Goal: Check status: Check status

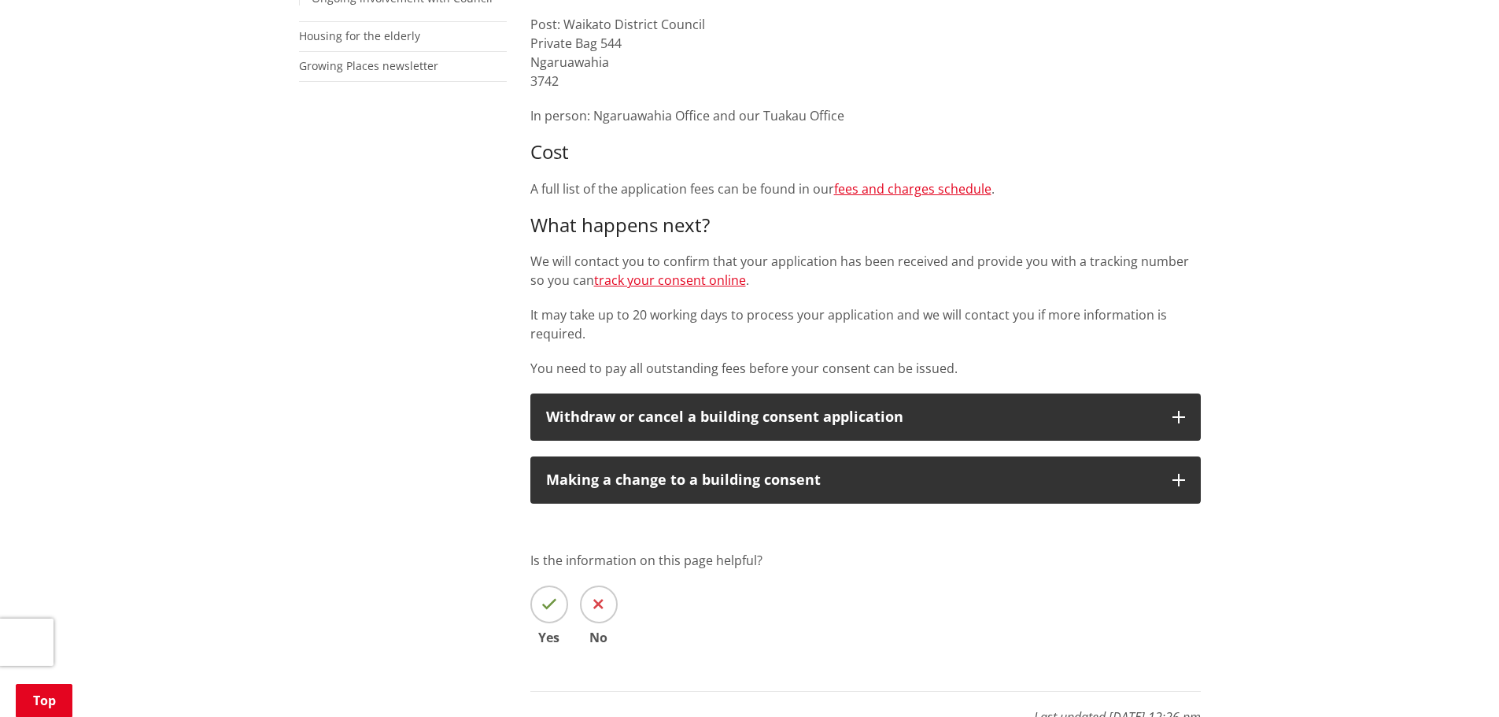
scroll to position [630, 0]
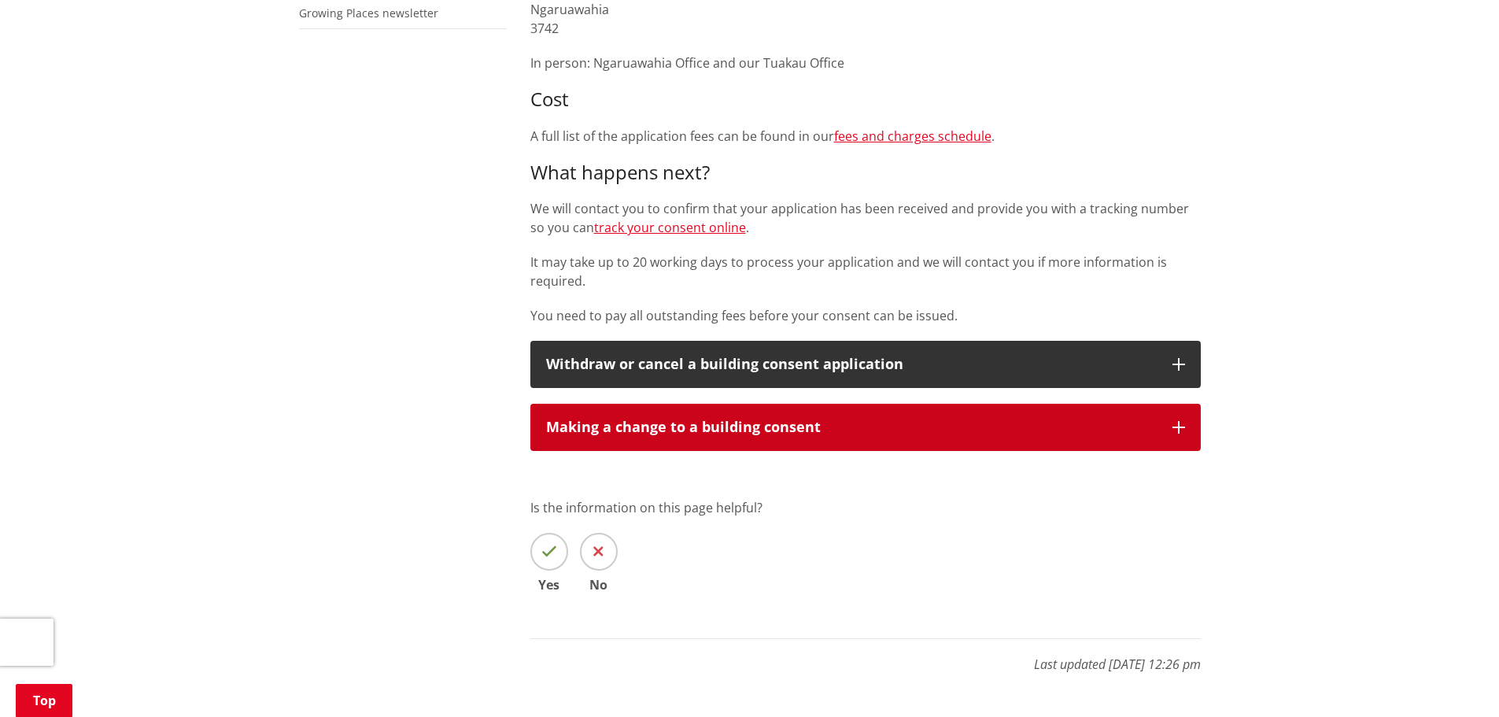
click at [823, 428] on div "Making a change to a building consent" at bounding box center [851, 427] width 611 height 16
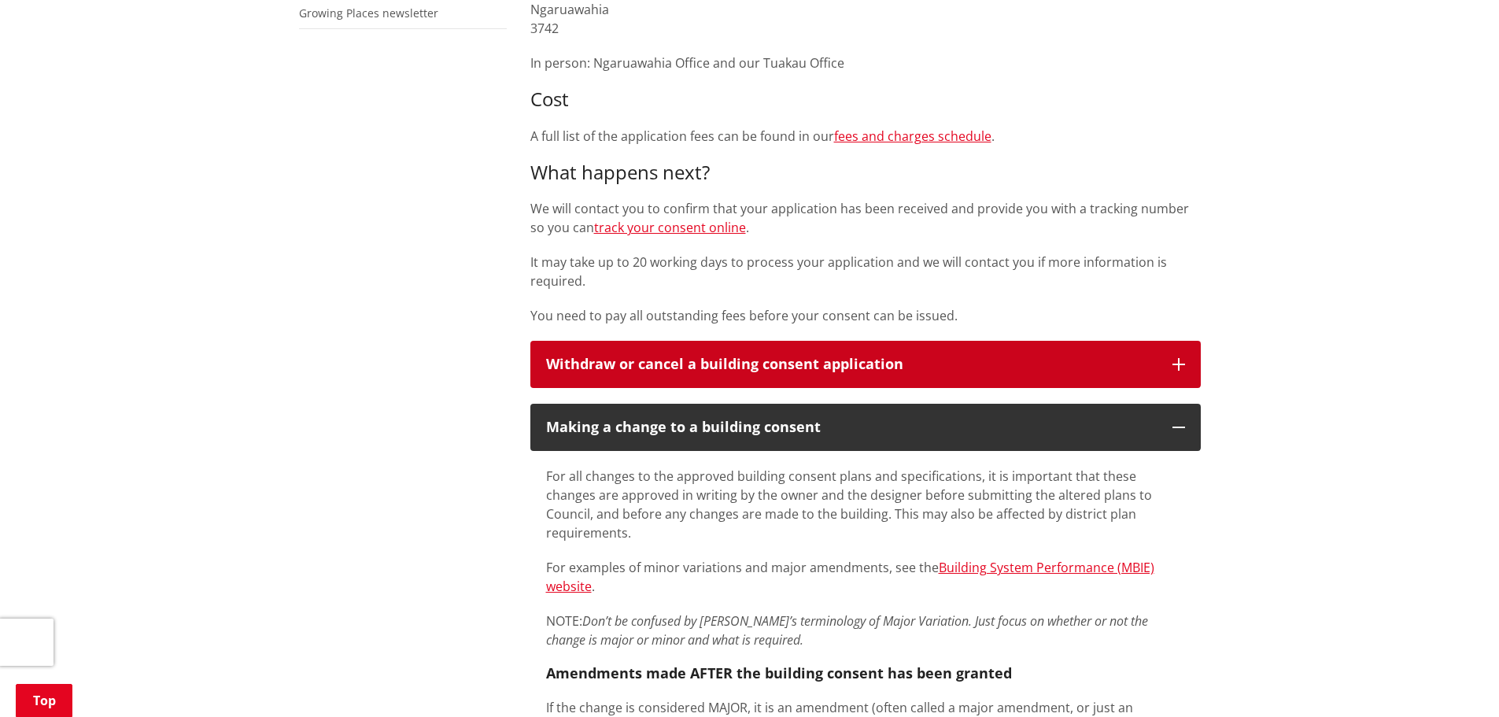
click at [833, 364] on div "Withdraw or cancel a building consent application" at bounding box center [851, 364] width 611 height 16
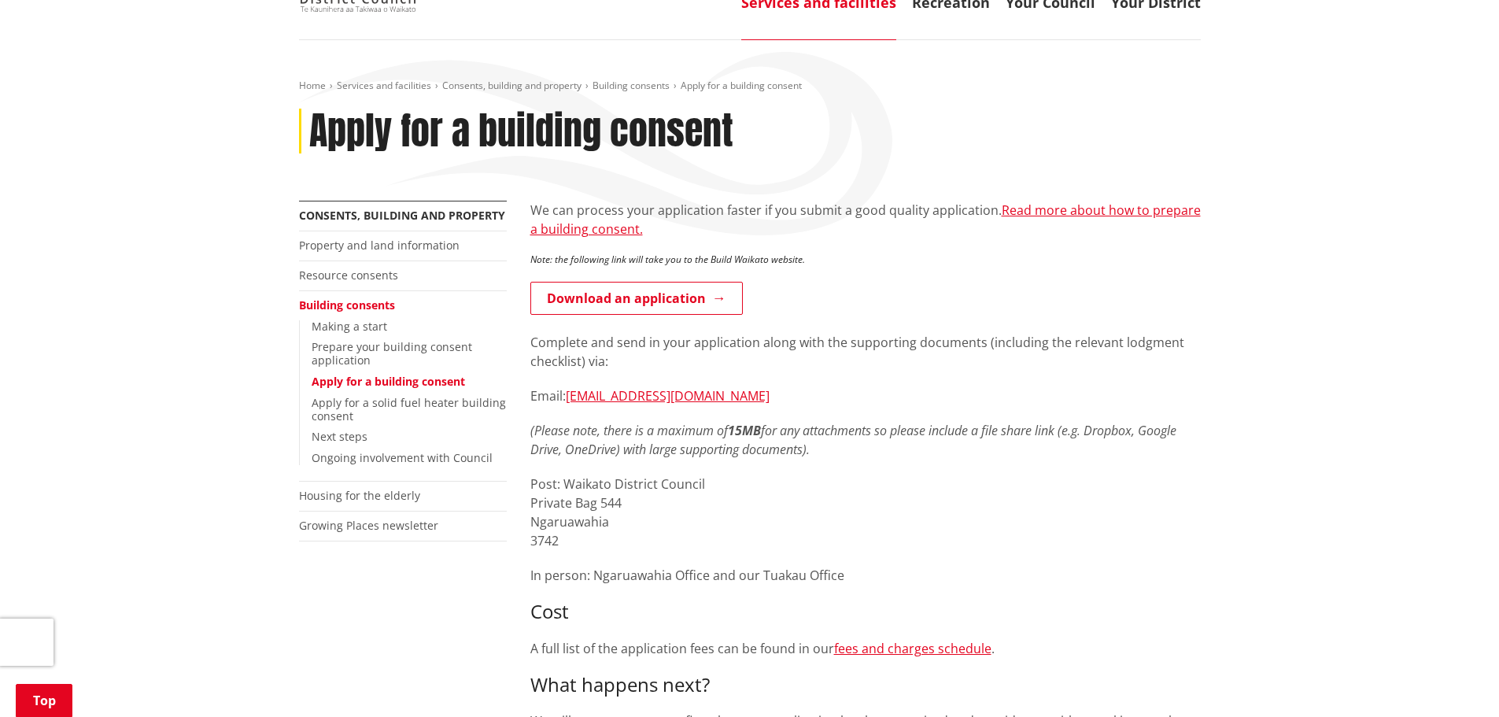
scroll to position [0, 0]
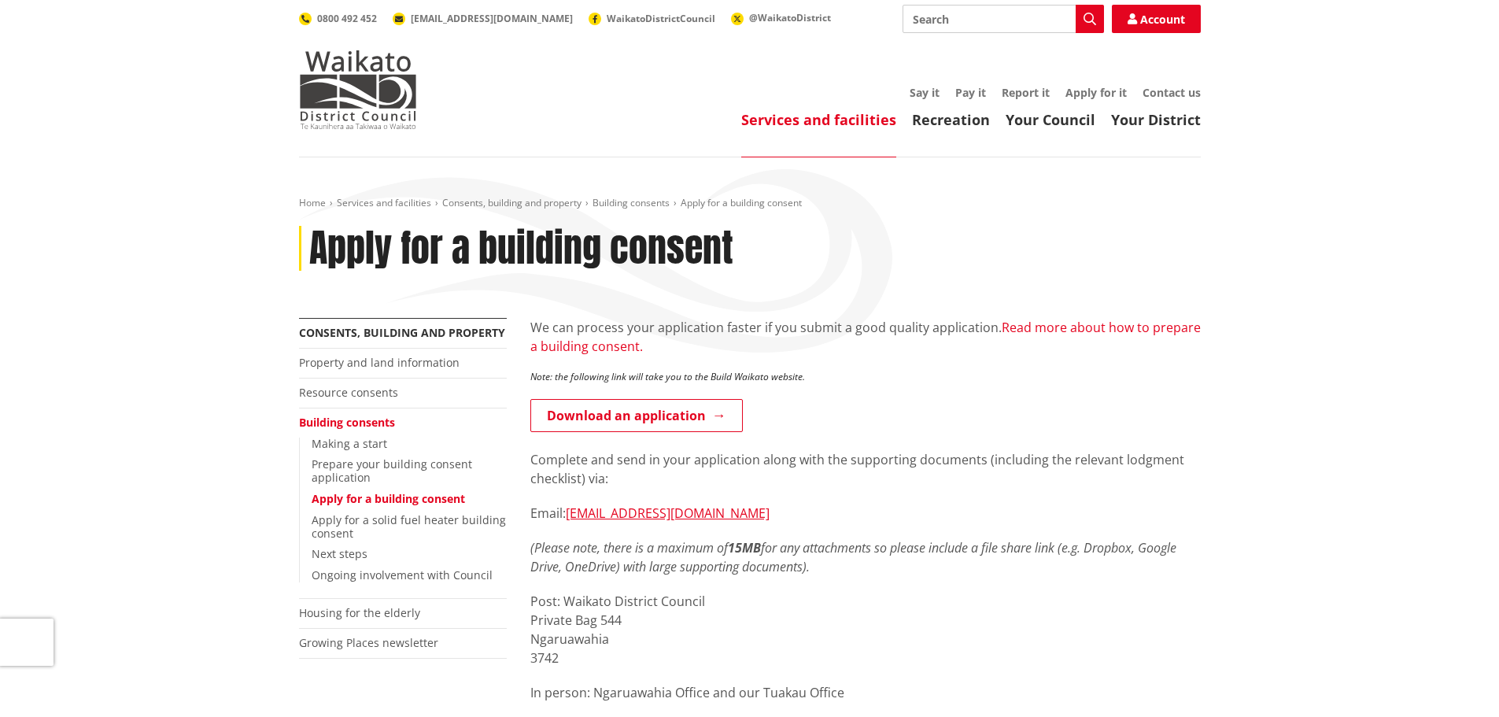
click at [612, 349] on link "Read more about how to prepare a building consent." at bounding box center [865, 337] width 670 height 36
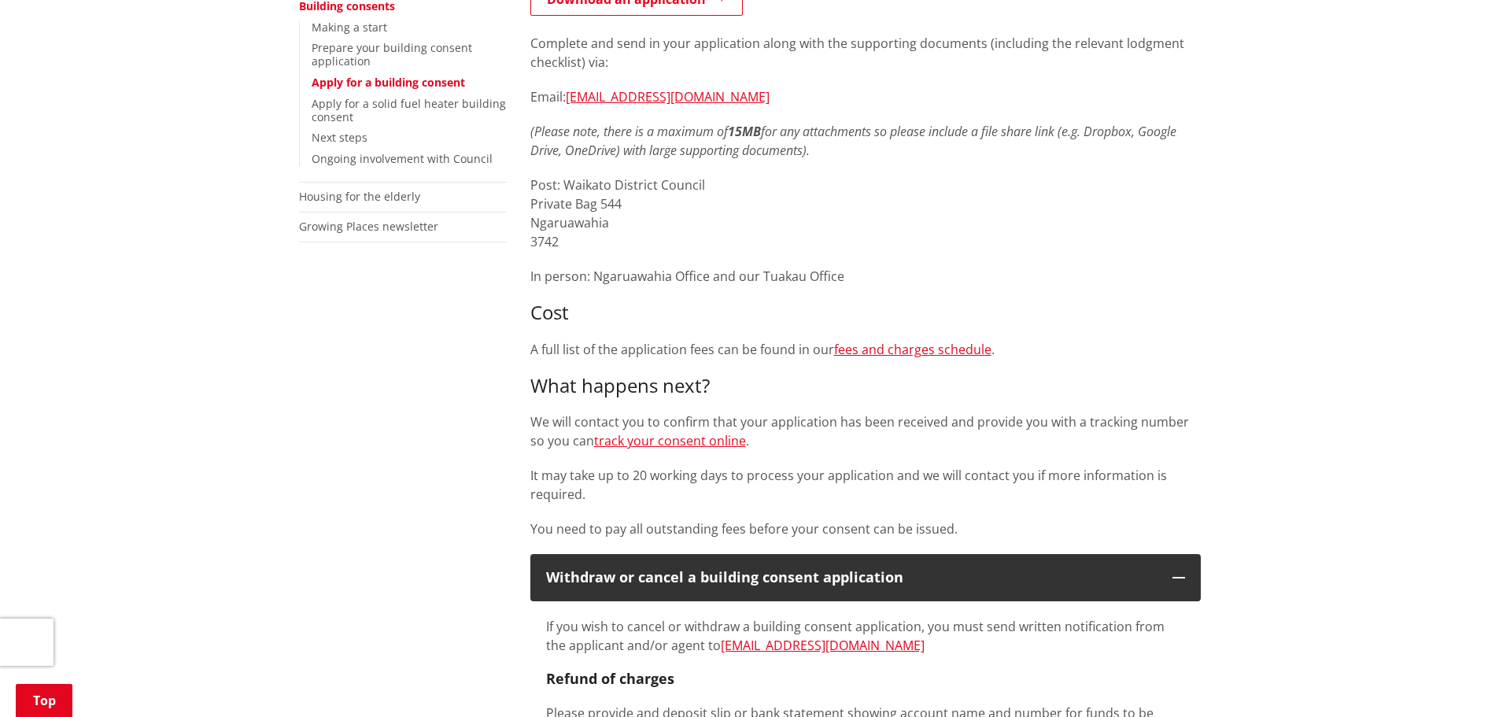
scroll to position [472, 0]
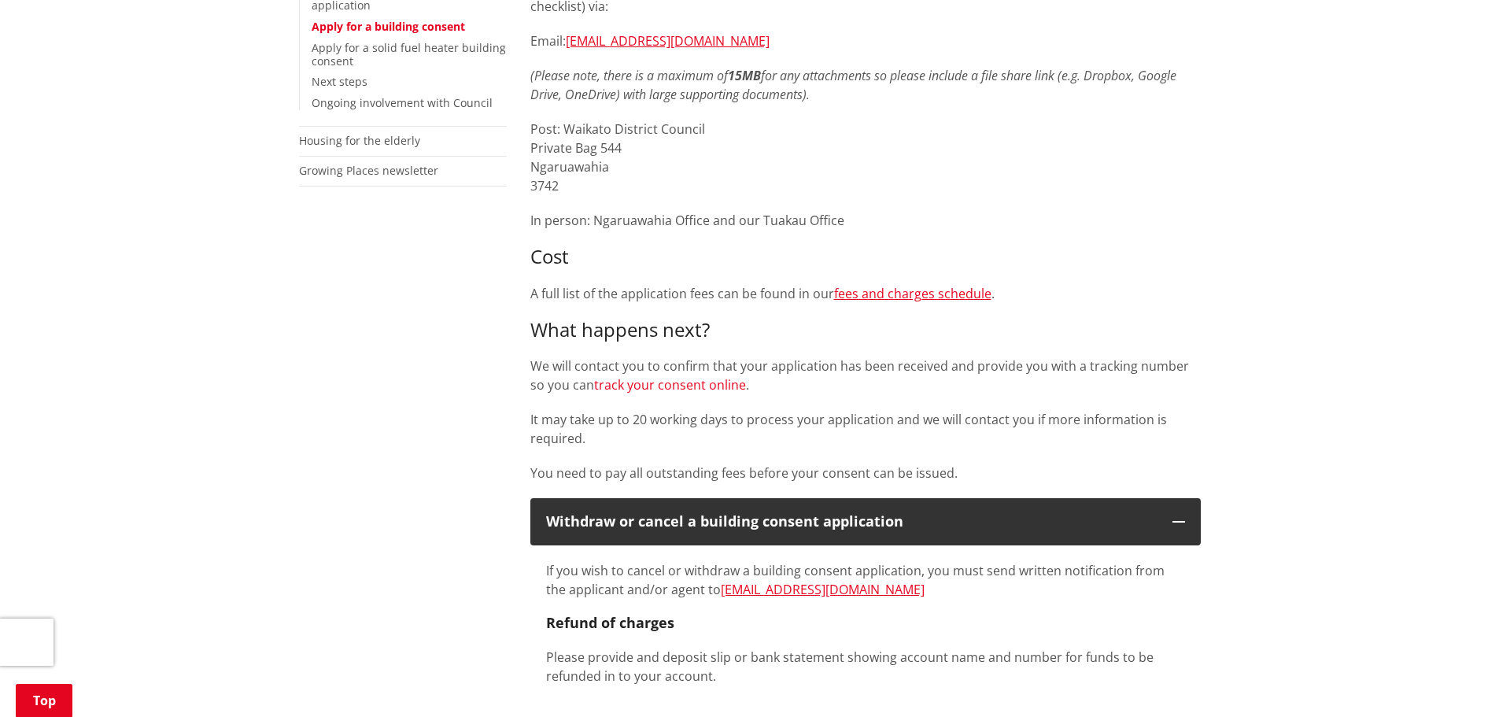
click at [673, 382] on link "track your consent online" at bounding box center [670, 384] width 152 height 17
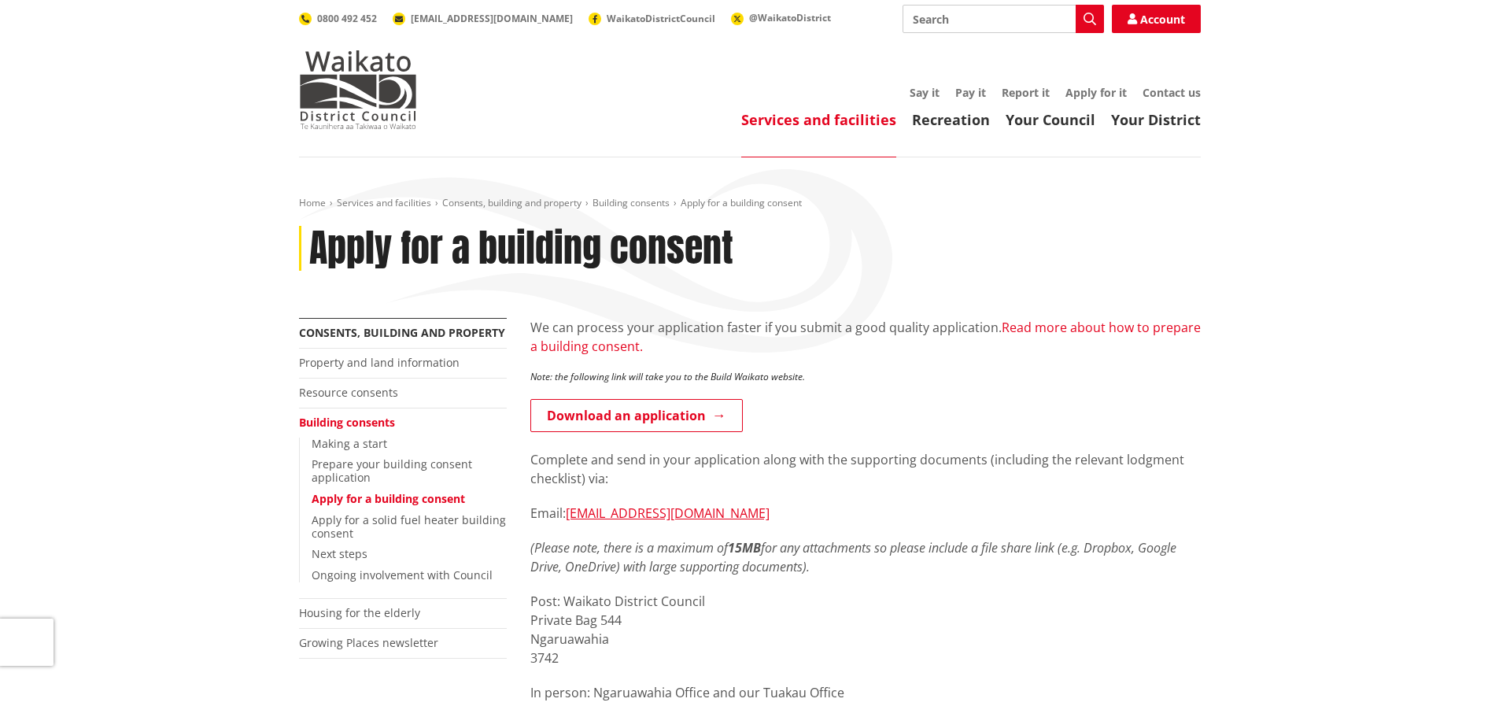
click at [1110, 322] on link "Read more about how to prepare a building consent." at bounding box center [865, 337] width 670 height 36
